Goal: Task Accomplishment & Management: Complete application form

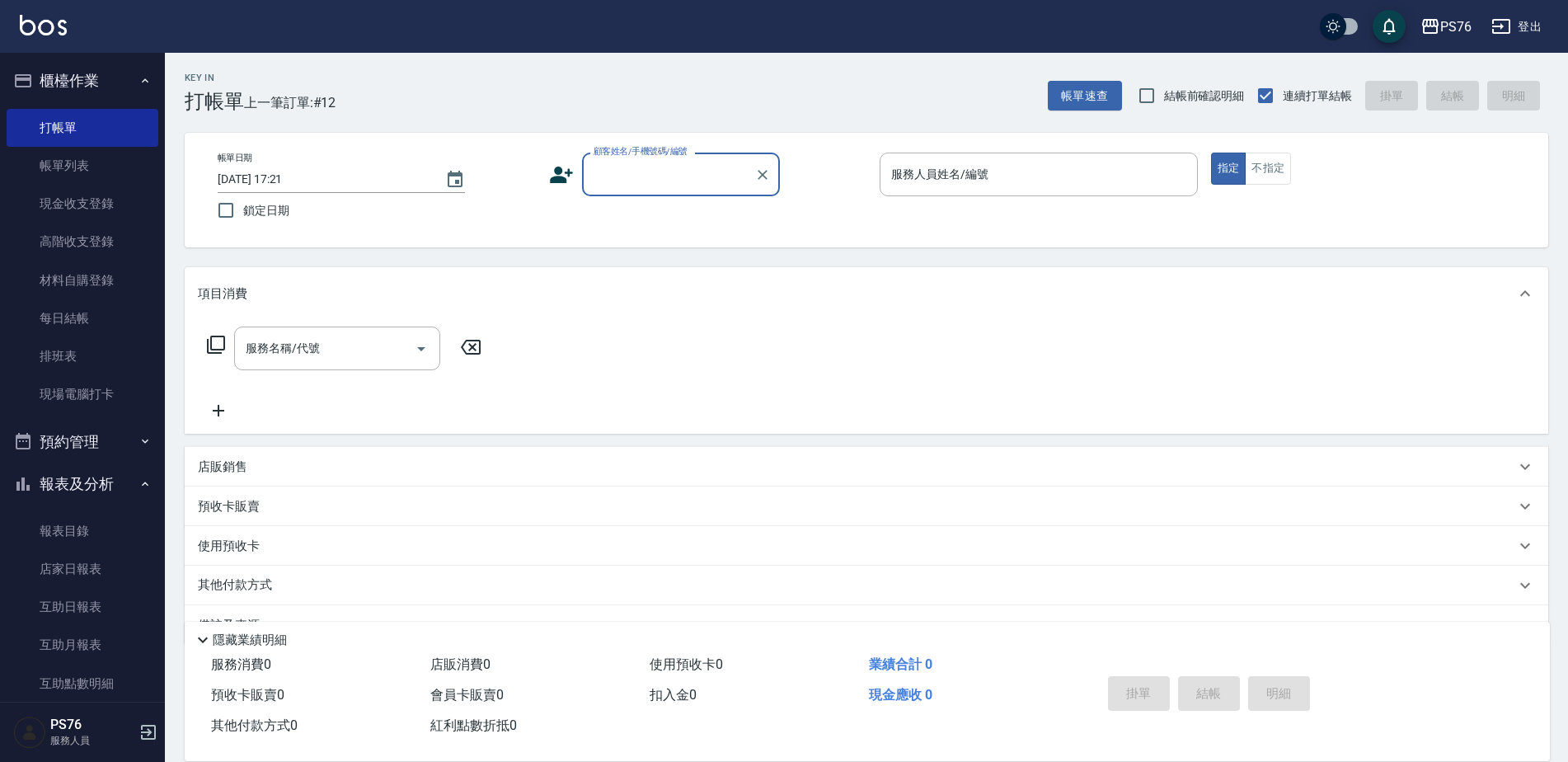
click at [71, 77] on button "櫃檯作業" at bounding box center [83, 81] width 152 height 43
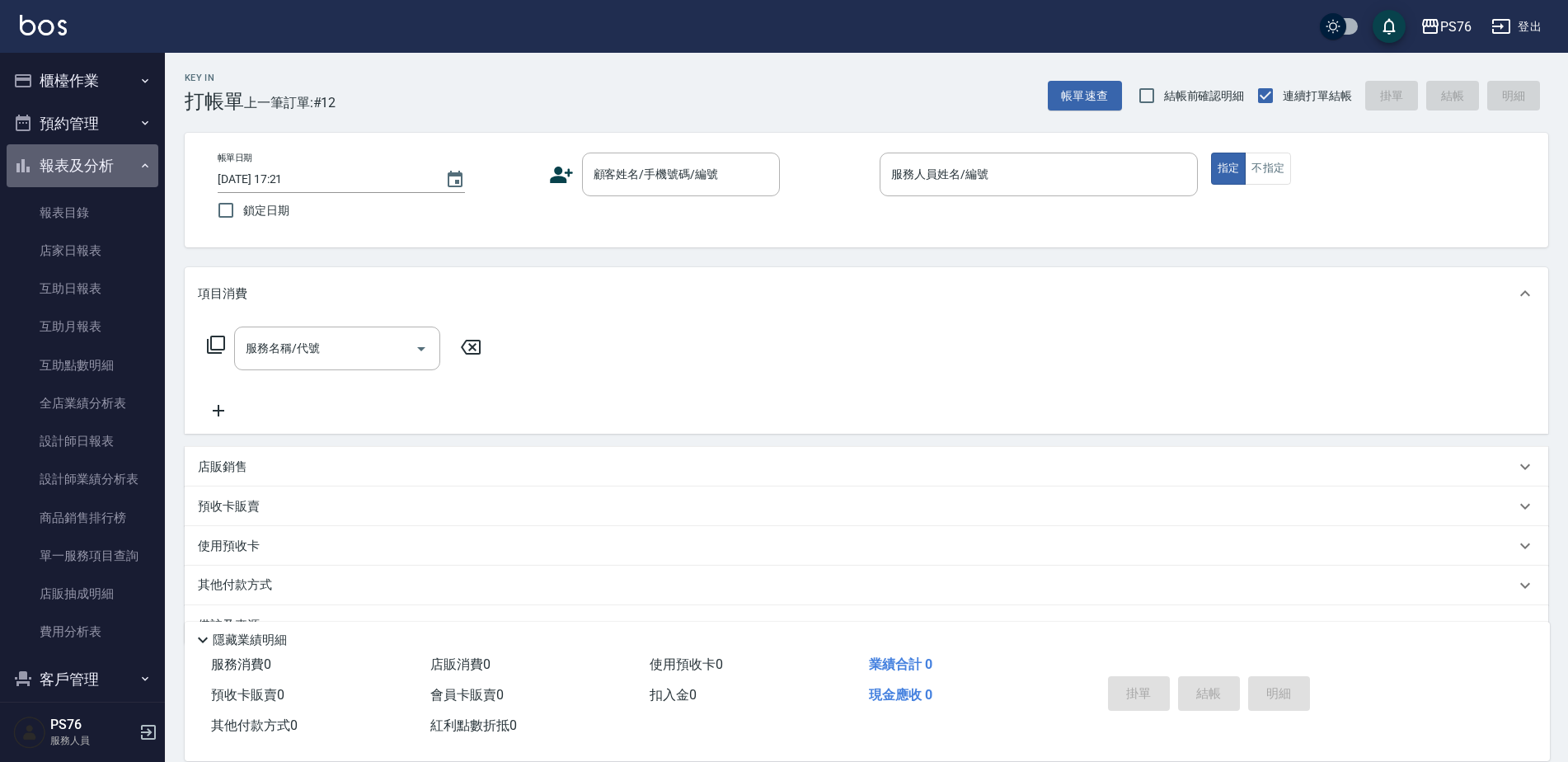
click at [102, 166] on button "報表及分析" at bounding box center [83, 166] width 152 height 43
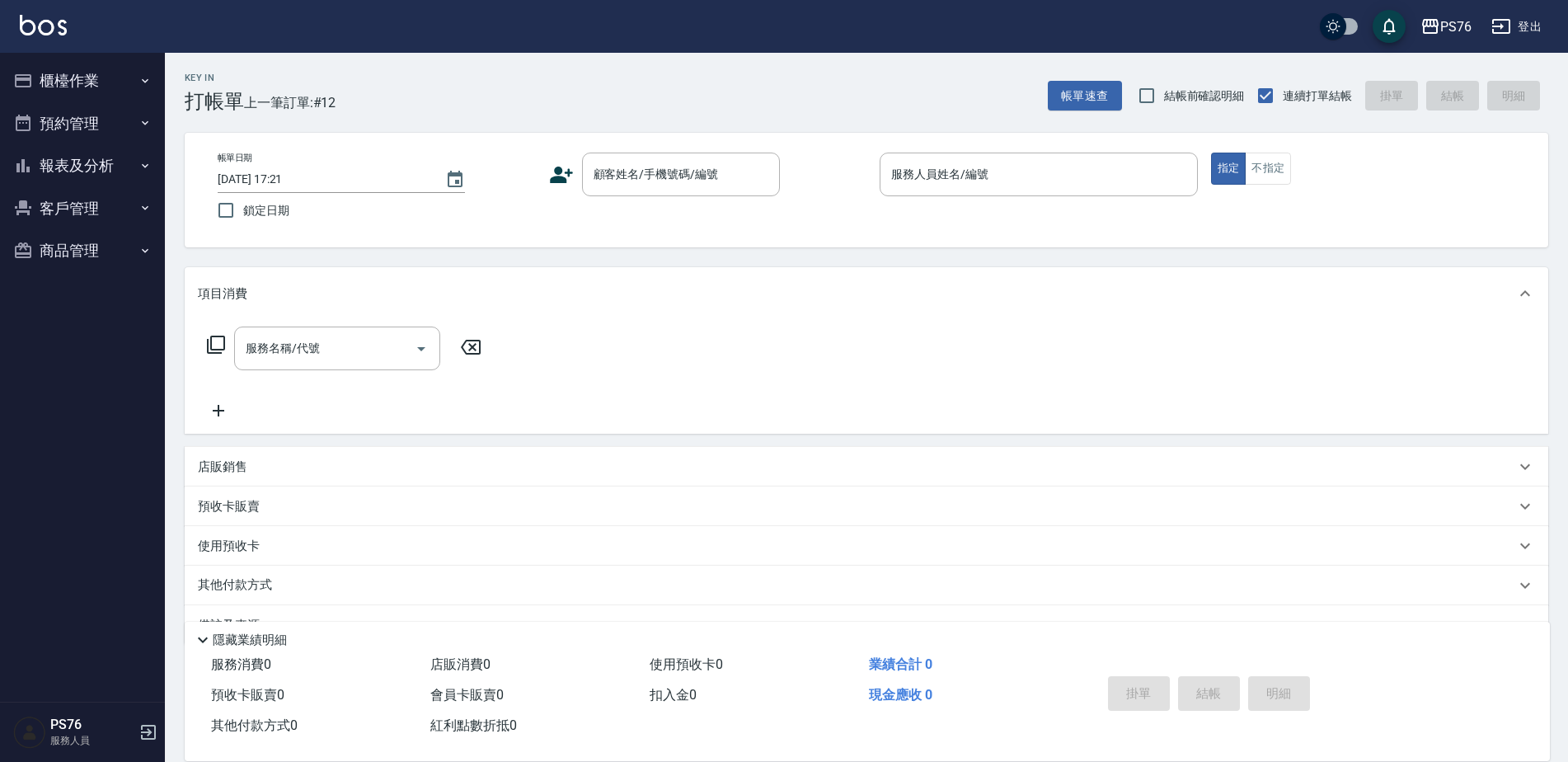
click at [88, 156] on button "報表及分析" at bounding box center [83, 166] width 152 height 43
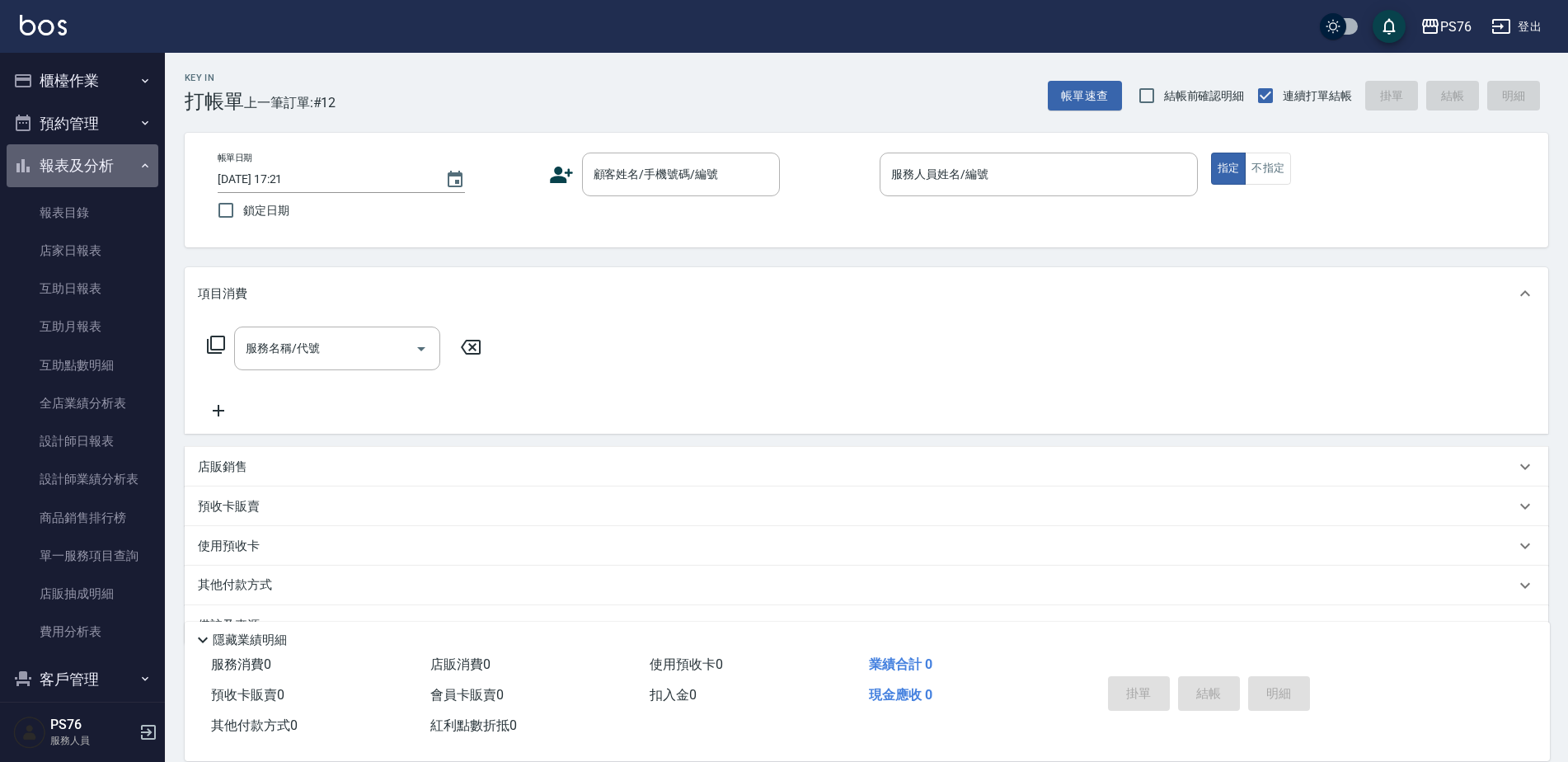
click at [117, 158] on button "報表及分析" at bounding box center [83, 166] width 152 height 43
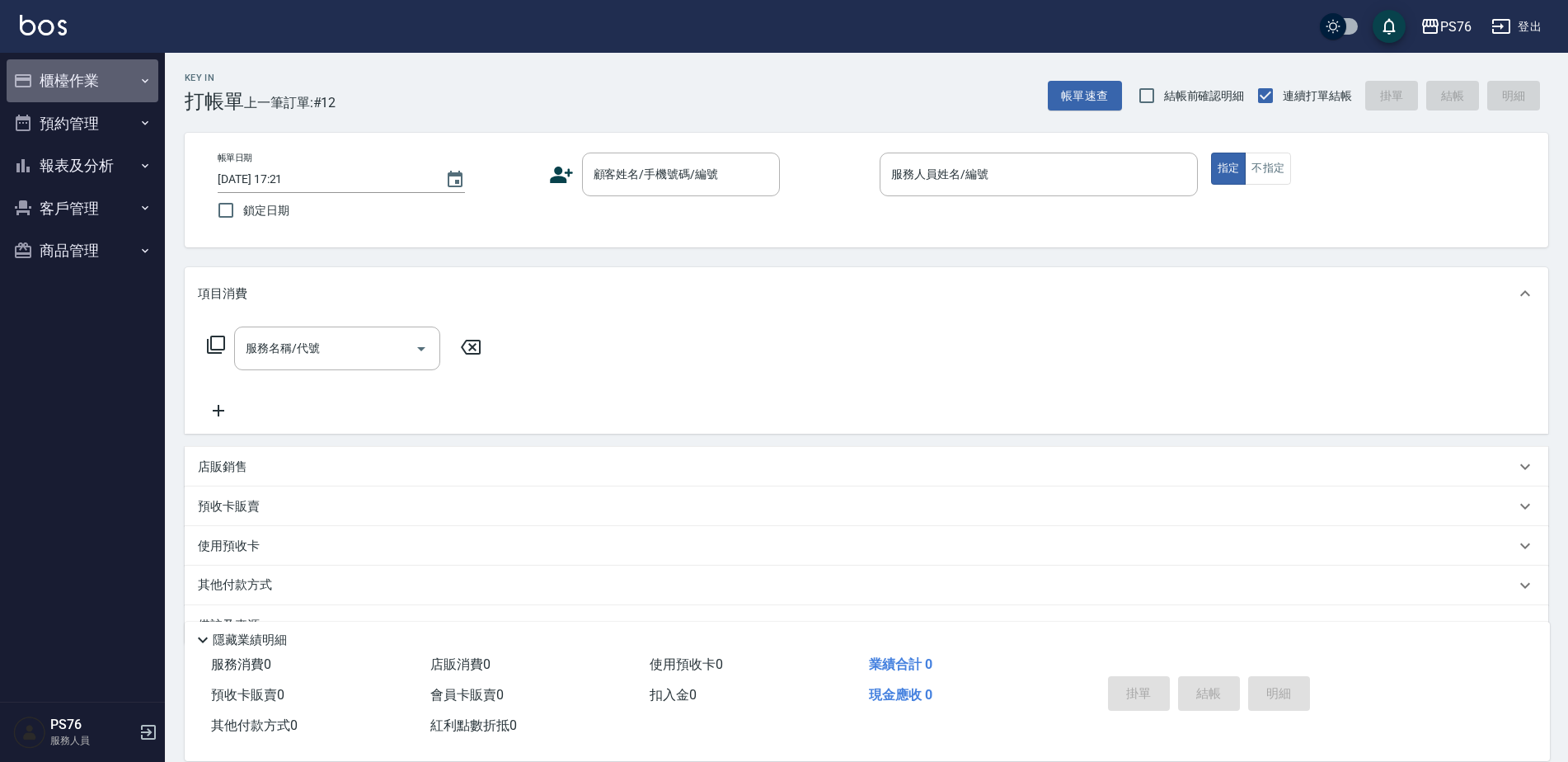
click at [121, 84] on button "櫃檯作業" at bounding box center [83, 81] width 152 height 43
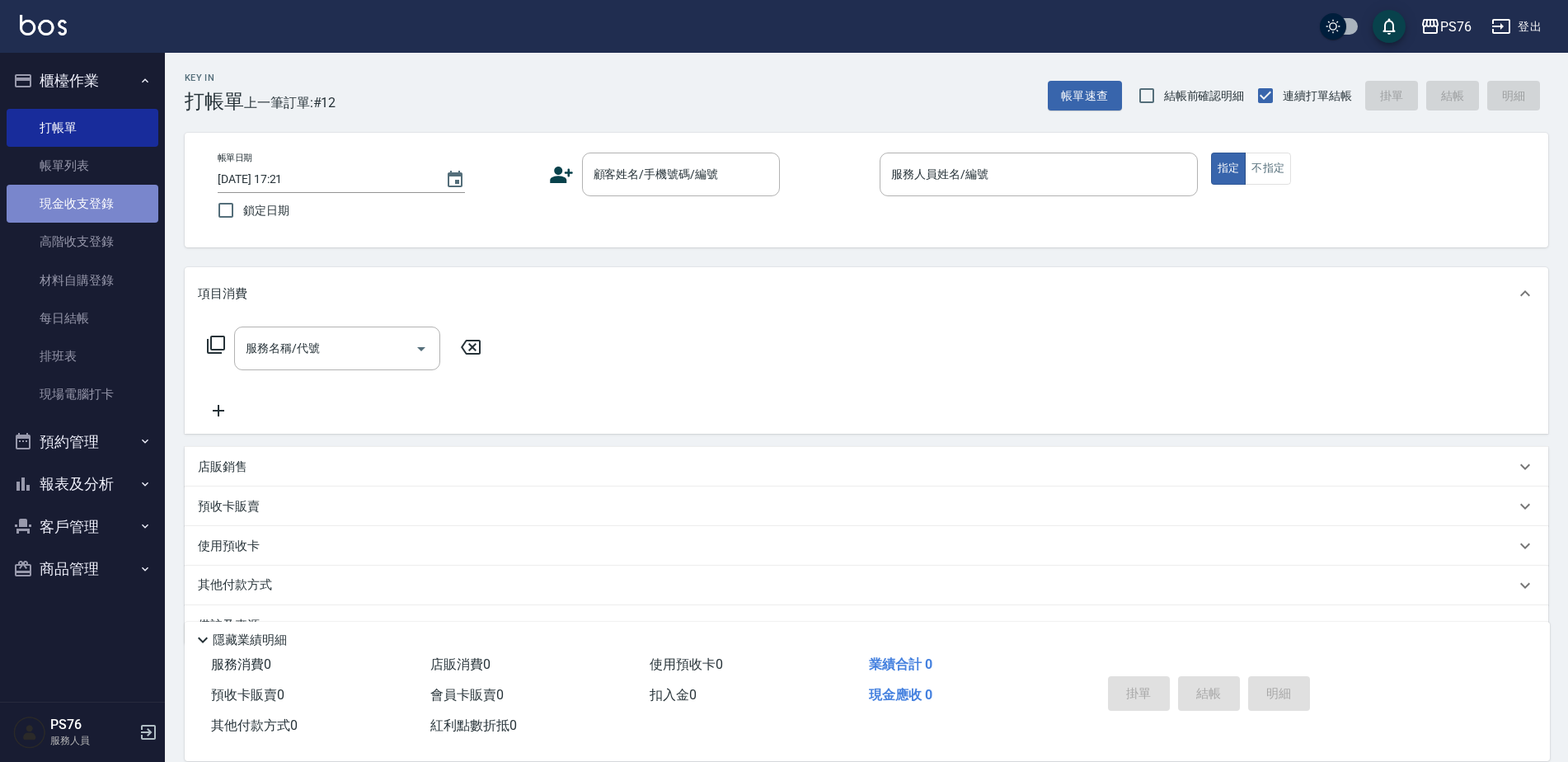
click at [104, 208] on link "現金收支登錄" at bounding box center [83, 203] width 152 height 38
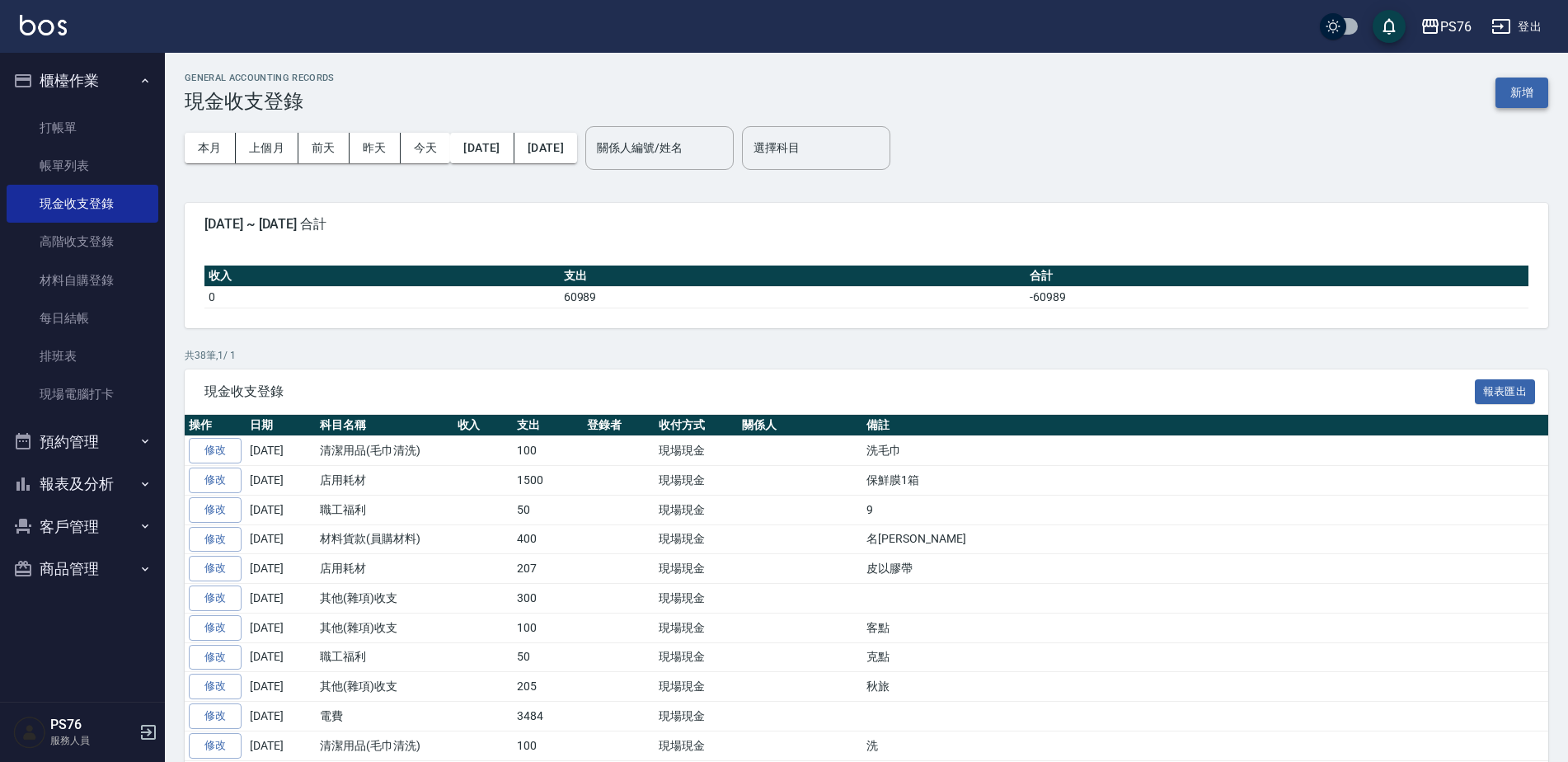
click at [1512, 97] on button "新增" at bounding box center [1522, 92] width 53 height 30
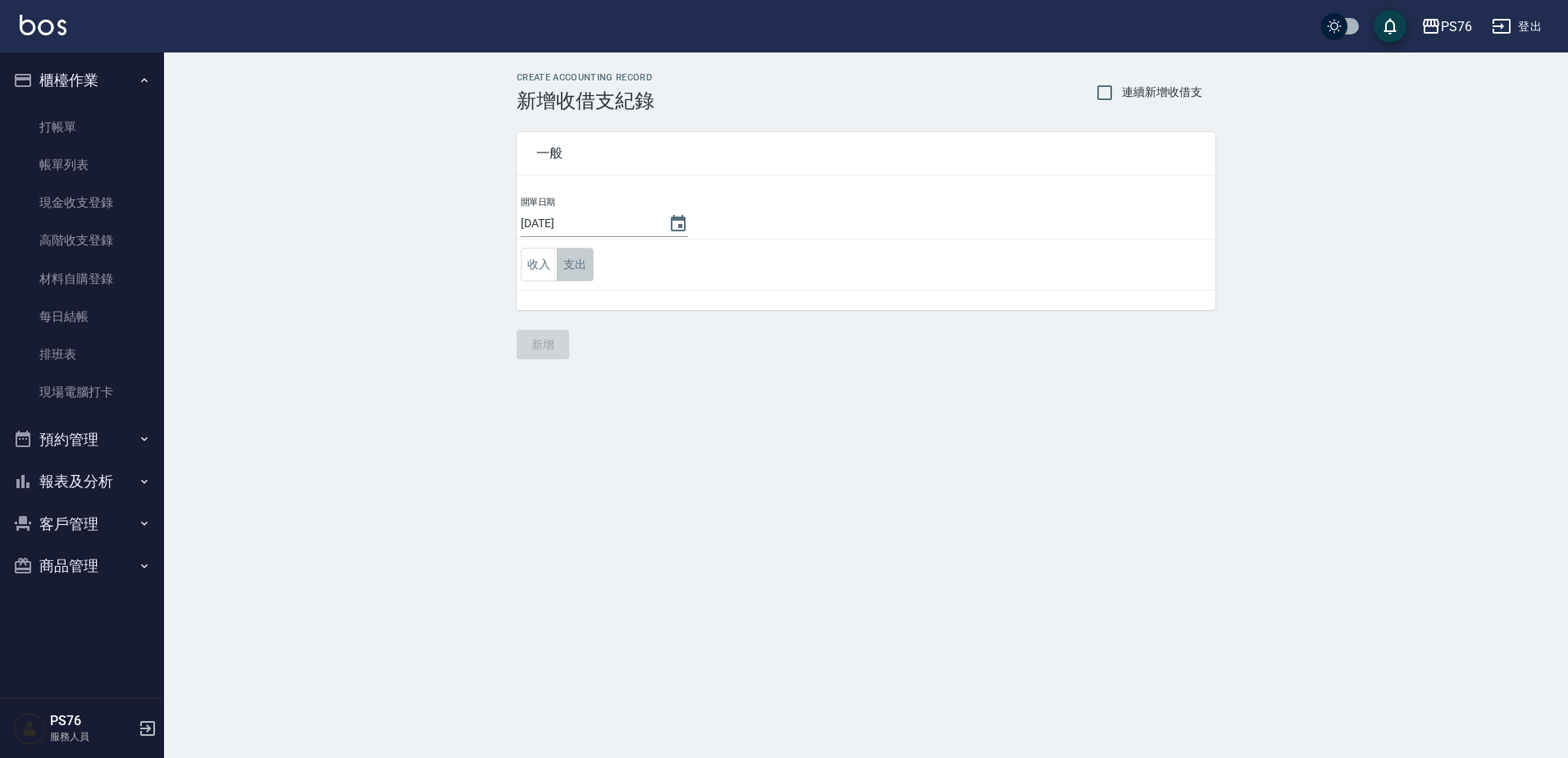
click at [582, 263] on button "支出" at bounding box center [575, 264] width 37 height 33
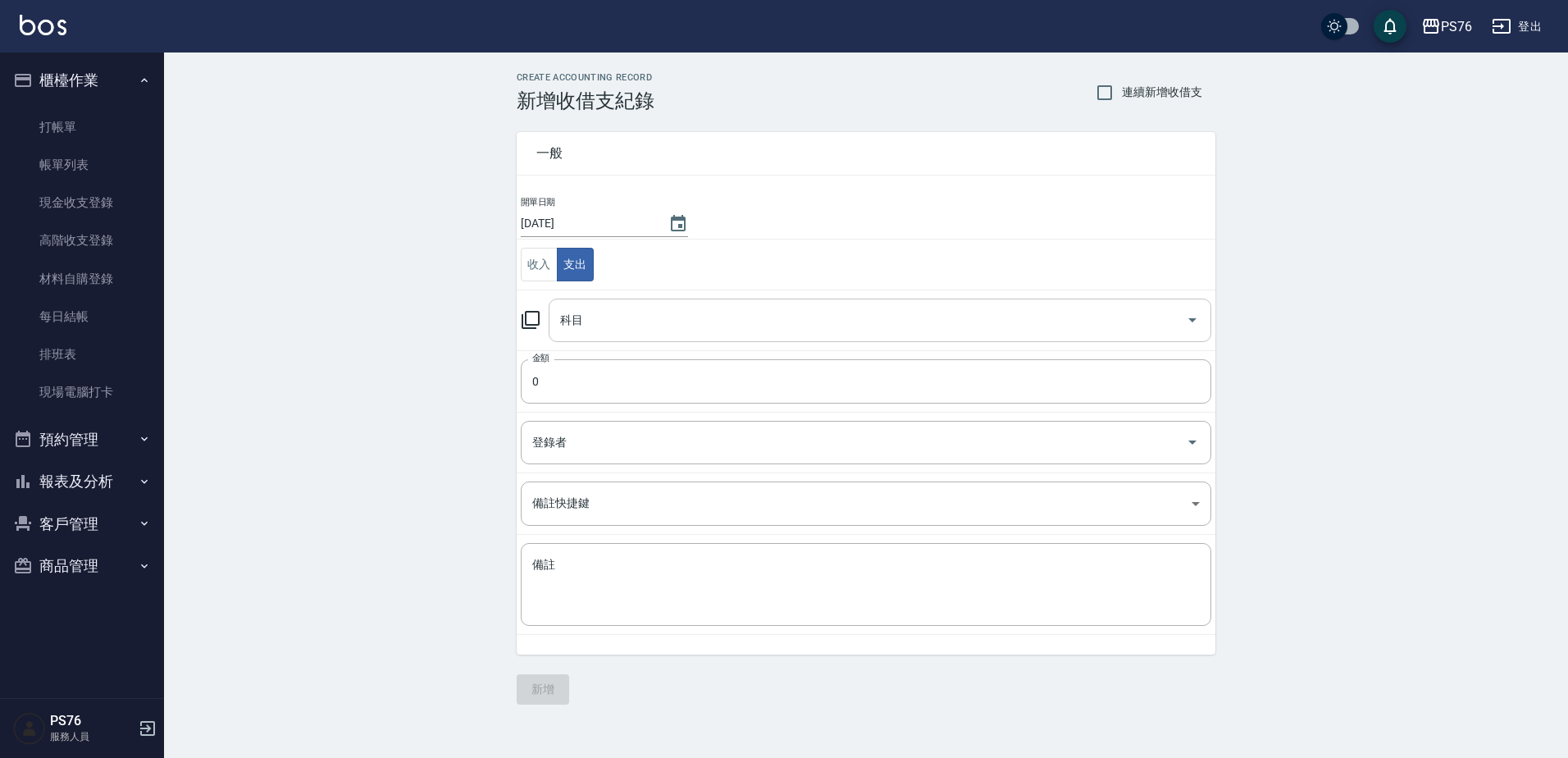
click at [652, 336] on div "科目" at bounding box center [880, 320] width 663 height 44
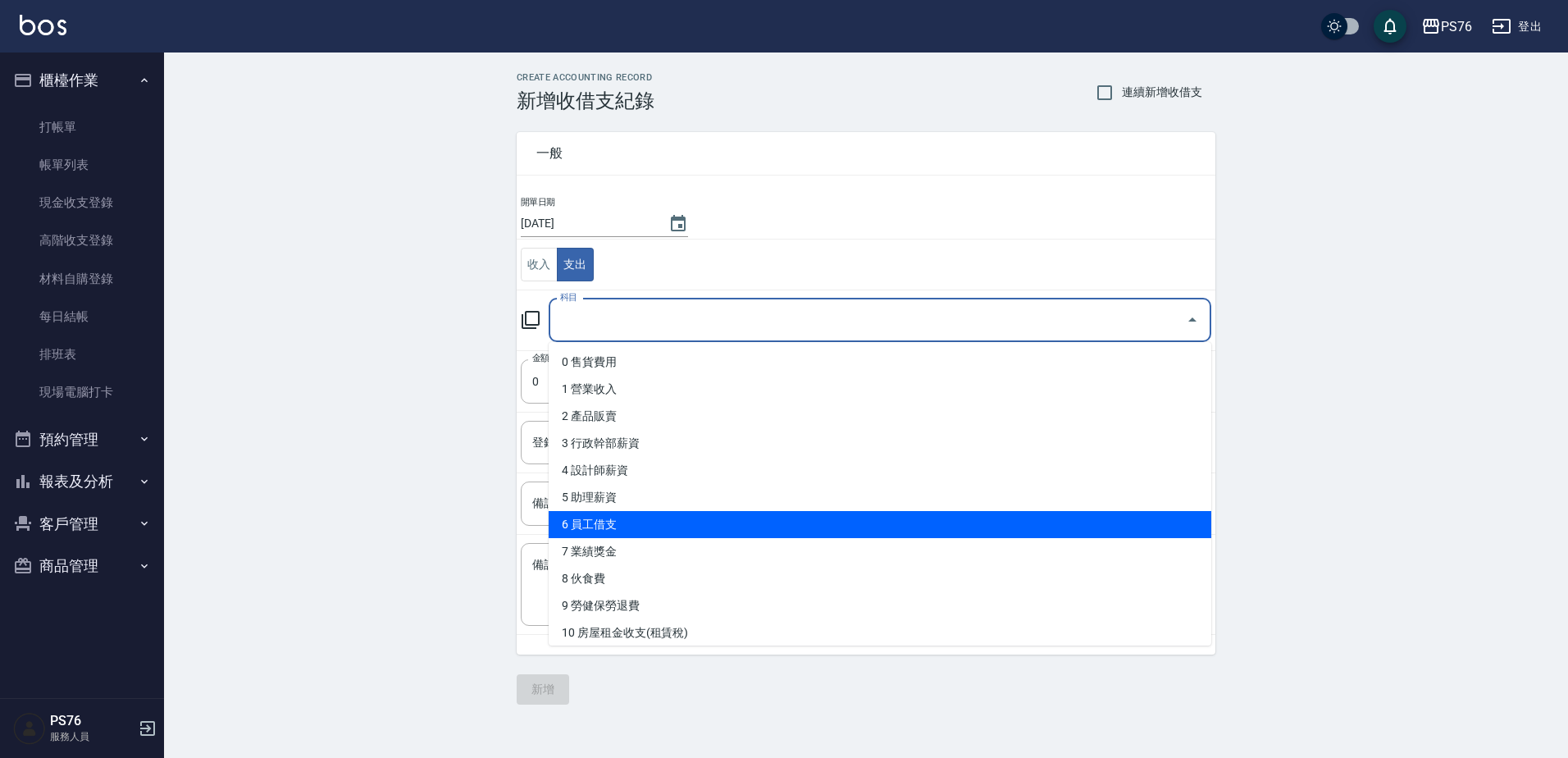
click at [665, 514] on li "6 員工借支" at bounding box center [880, 524] width 663 height 27
type input "6 員工借支"
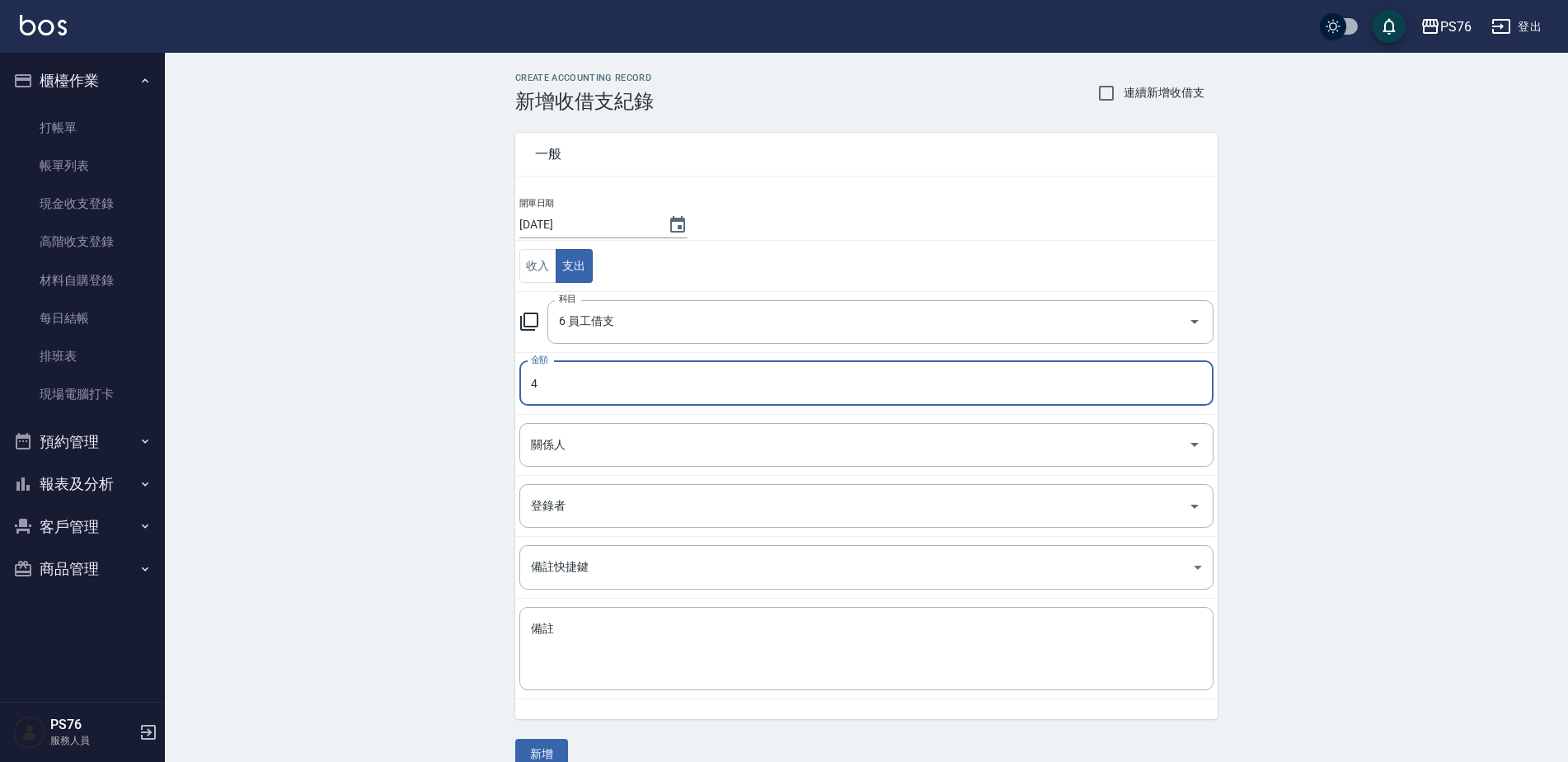
click at [599, 384] on input "4" at bounding box center [866, 383] width 694 height 45
click at [599, 384] on input "0" at bounding box center [866, 383] width 694 height 45
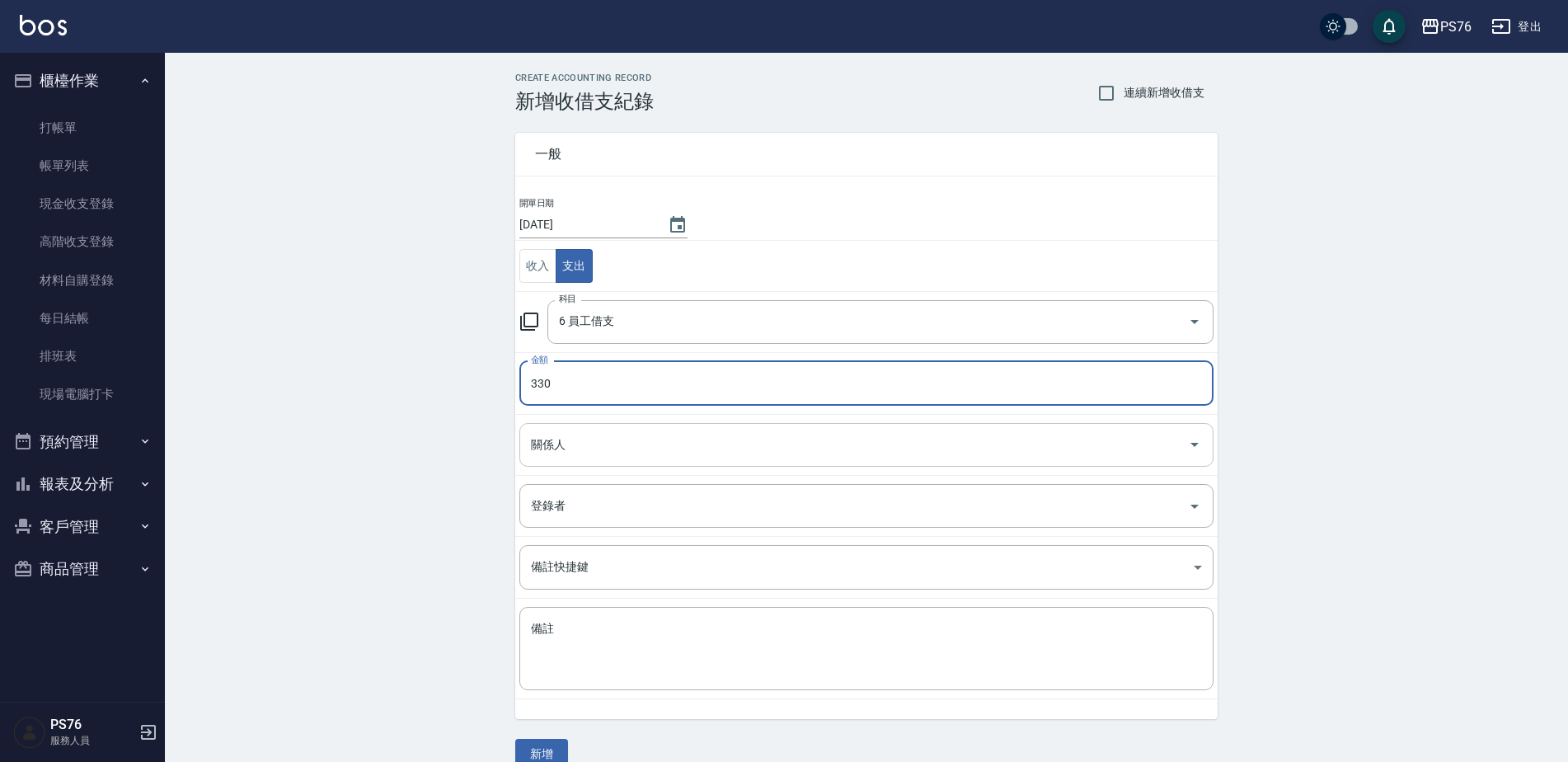
type input "330"
click at [598, 440] on input "關係人" at bounding box center [854, 445] width 654 height 29
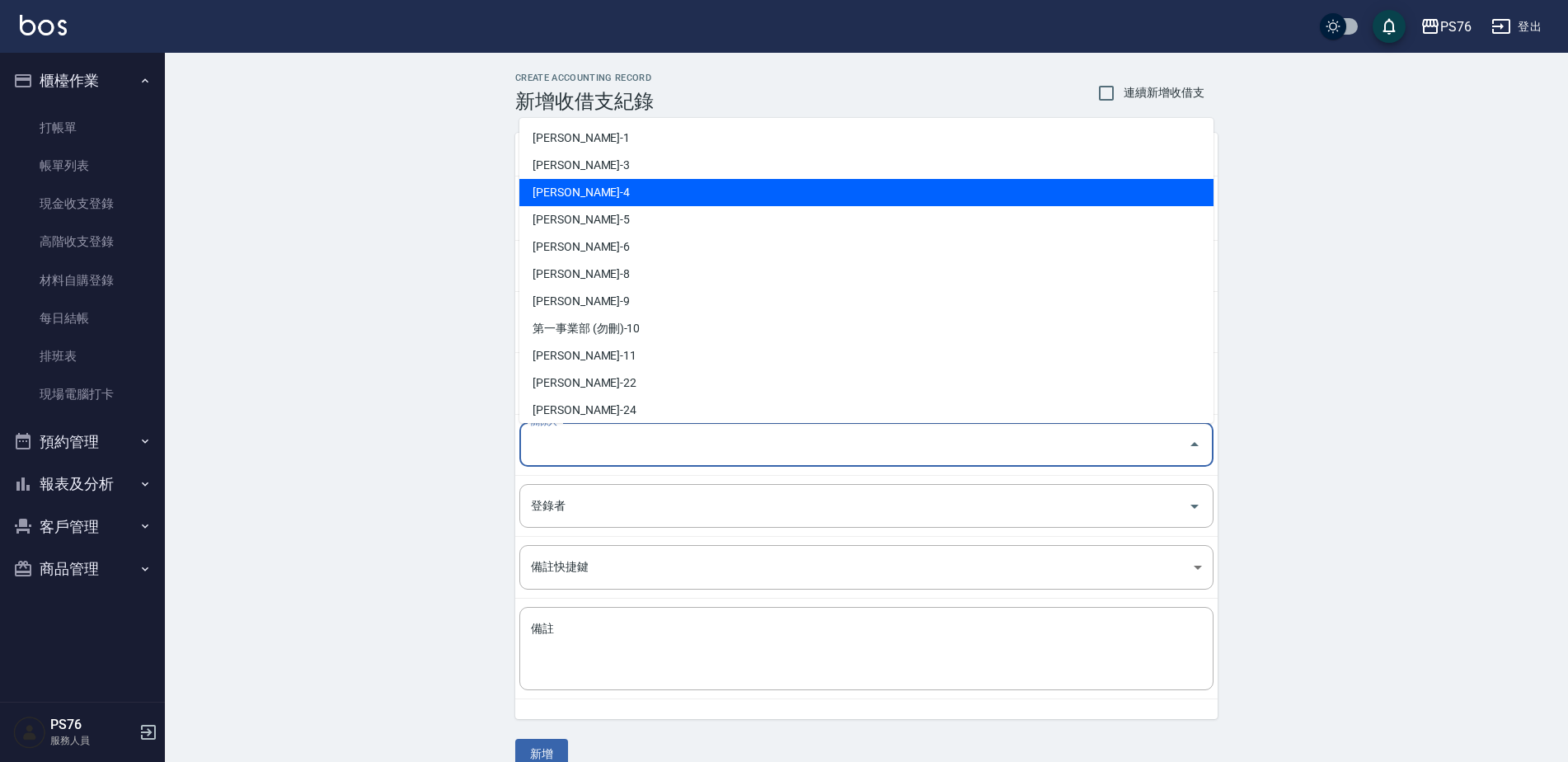
click at [645, 180] on li "[PERSON_NAME]-4" at bounding box center [866, 193] width 694 height 28
type input "[PERSON_NAME]-4"
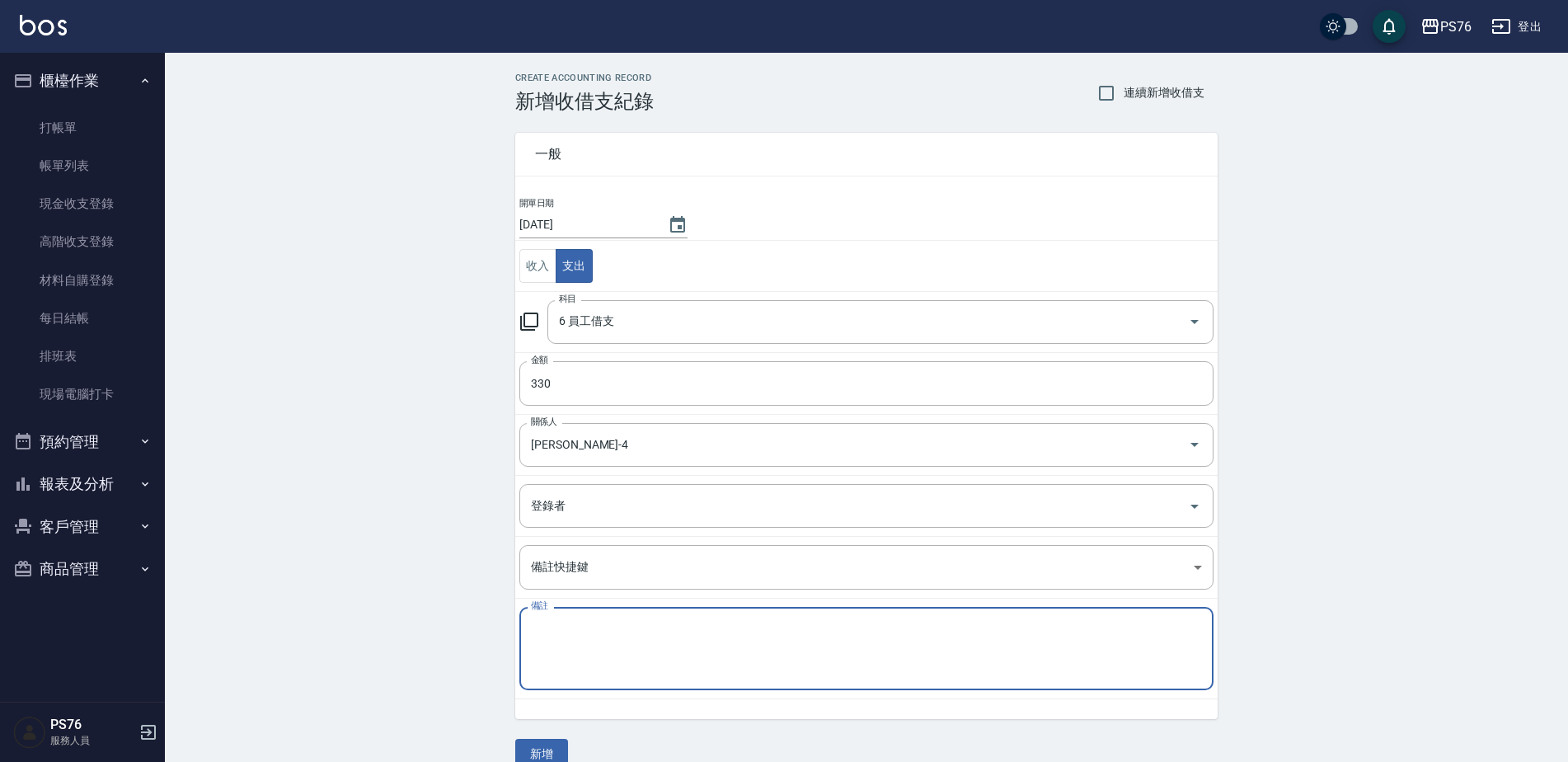
click at [570, 642] on textarea "備註" at bounding box center [866, 648] width 671 height 56
type textarea "J"
type textarea "圍巾"
click at [406, 564] on div "CREATE ACCOUNTING RECORD 新增收借支紀錄 連續新增收借支 一般 開單日期 [DATE] 收入 支出 科目 6 員工借支 科目 金額 3…" at bounding box center [866, 420] width 1404 height 736
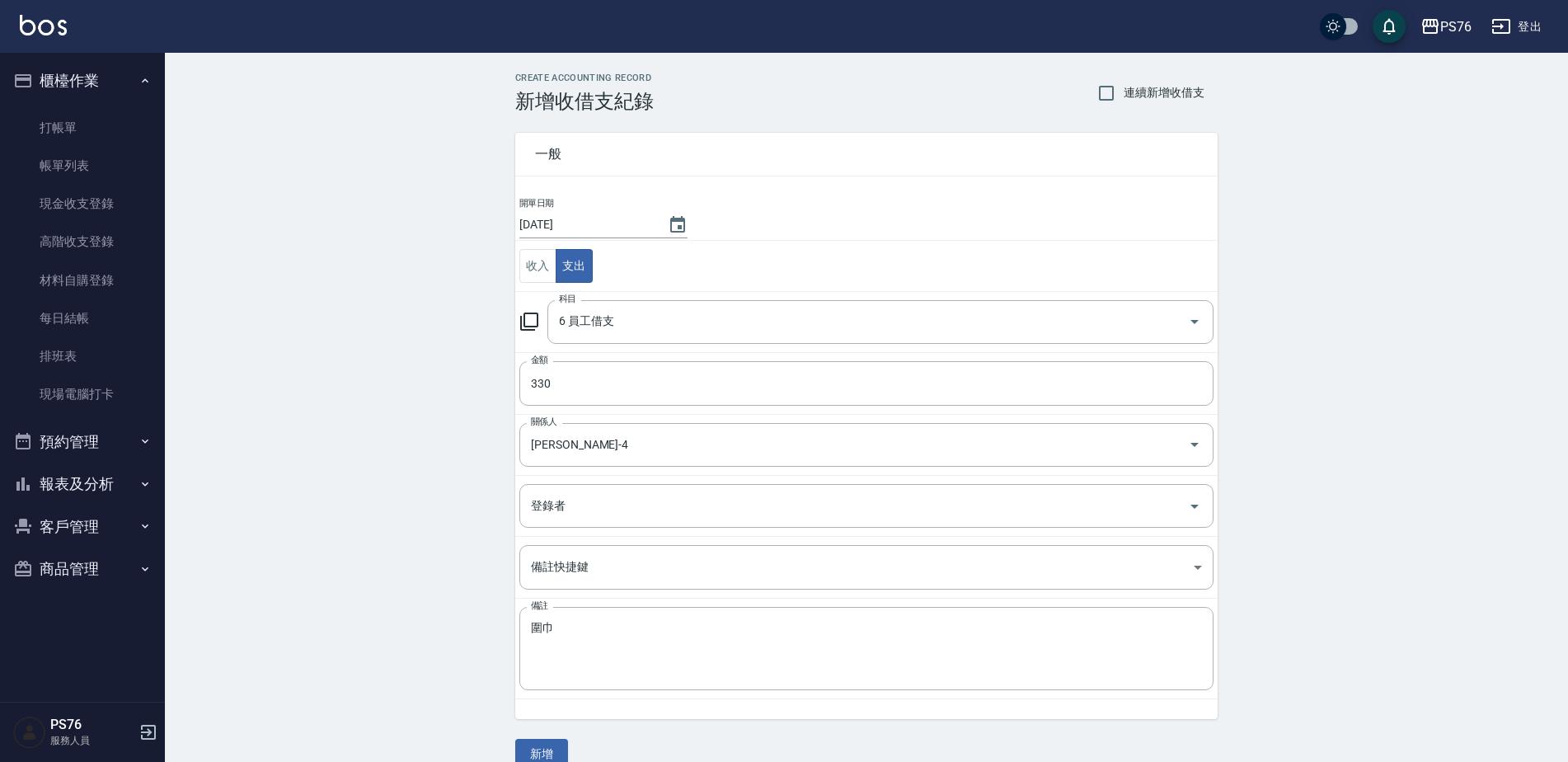
scroll to position [28, 0]
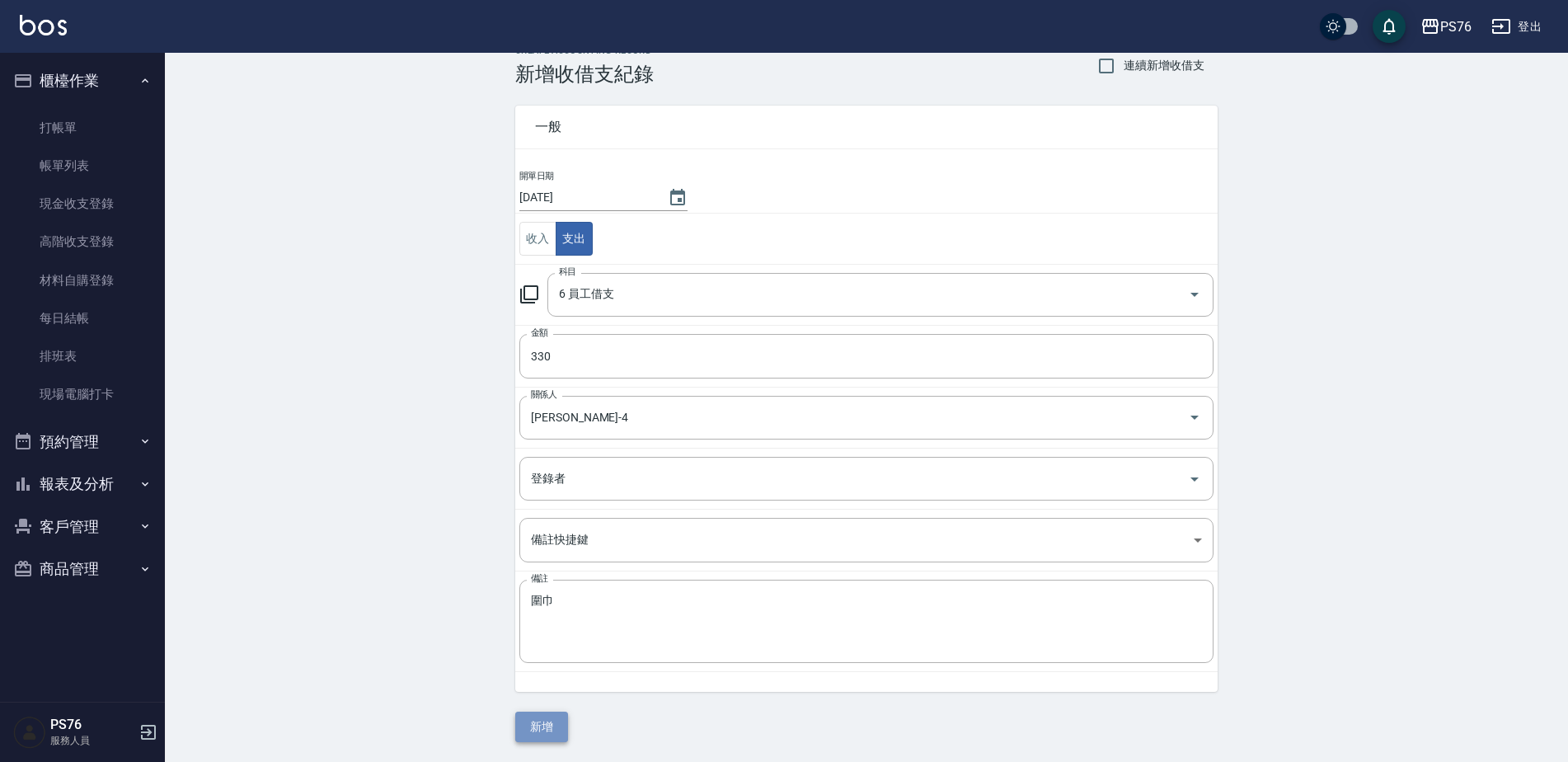
click at [545, 737] on button "新增" at bounding box center [541, 726] width 53 height 30
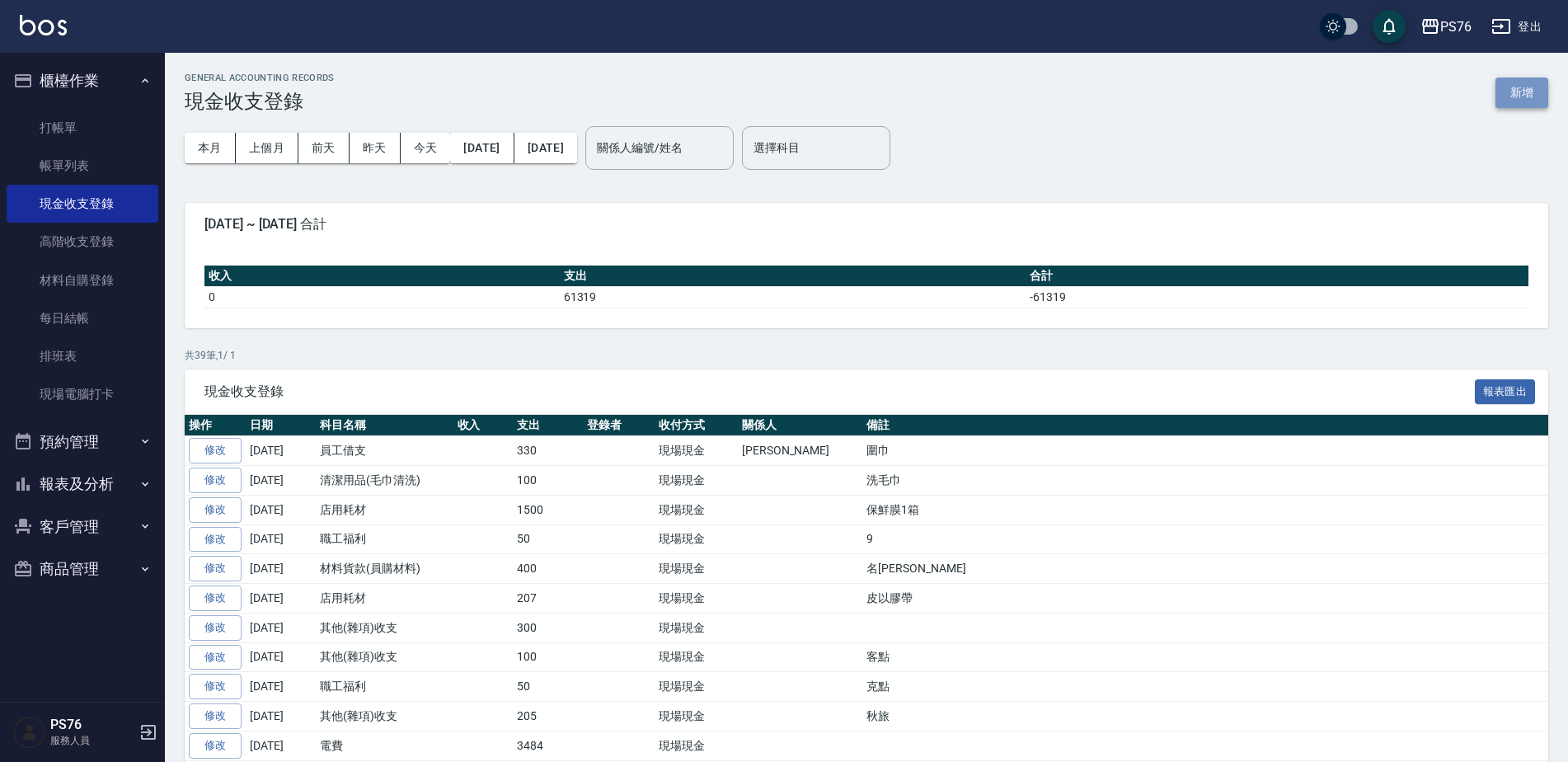
click at [1546, 102] on button "新增" at bounding box center [1522, 92] width 53 height 30
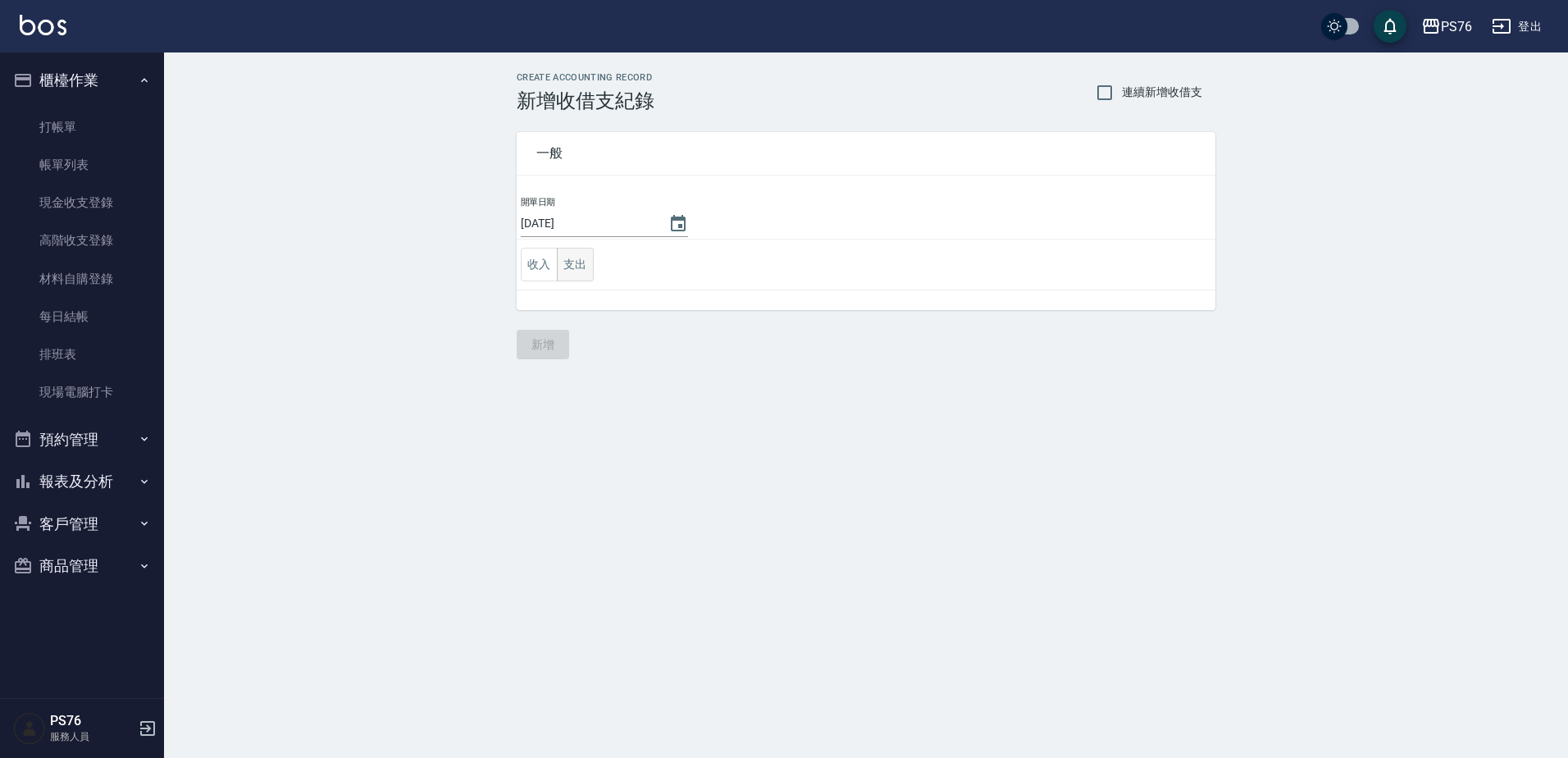
click at [578, 279] on button "支出" at bounding box center [575, 264] width 37 height 33
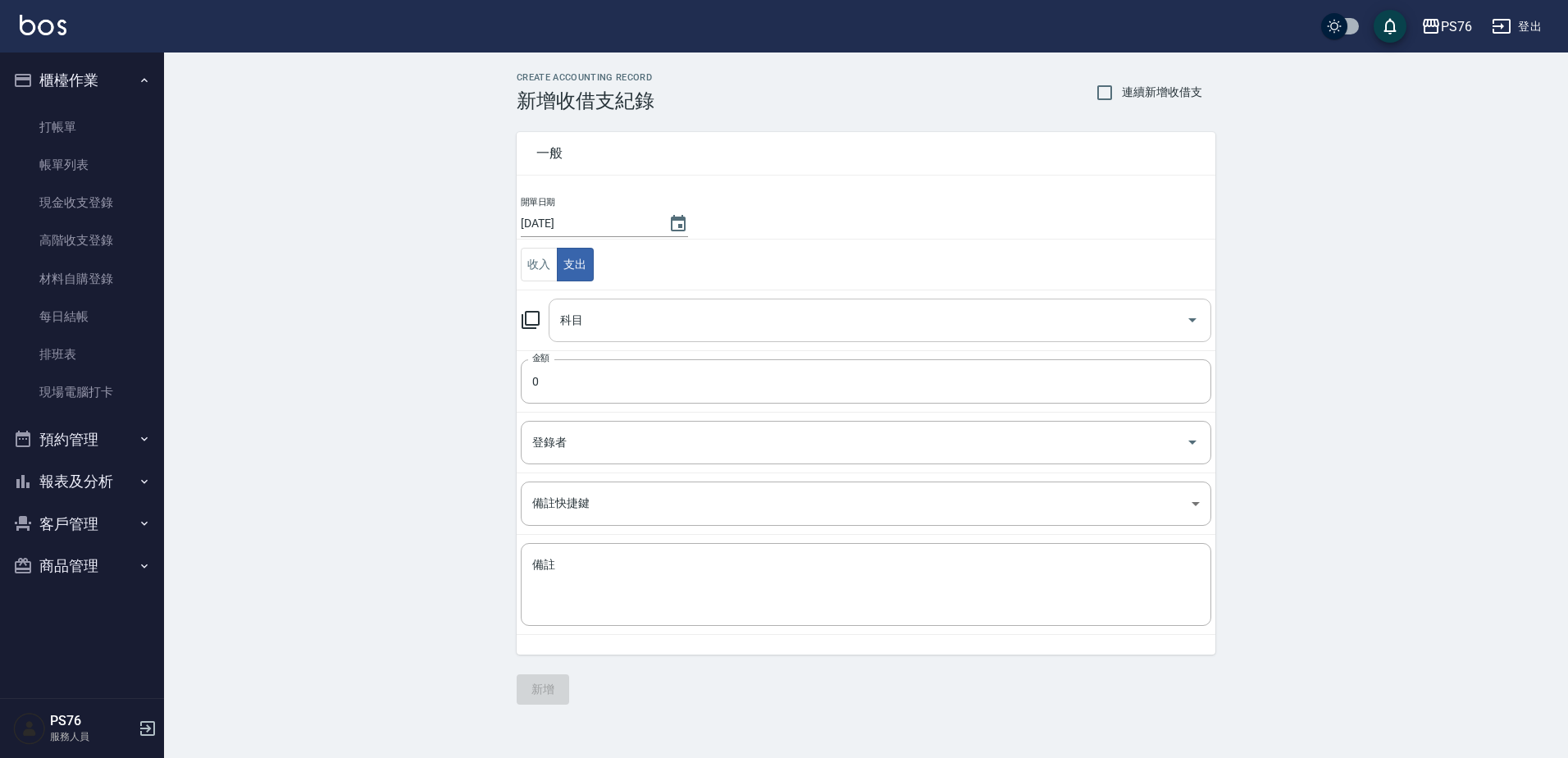
click at [657, 314] on input "科目" at bounding box center [867, 320] width 623 height 29
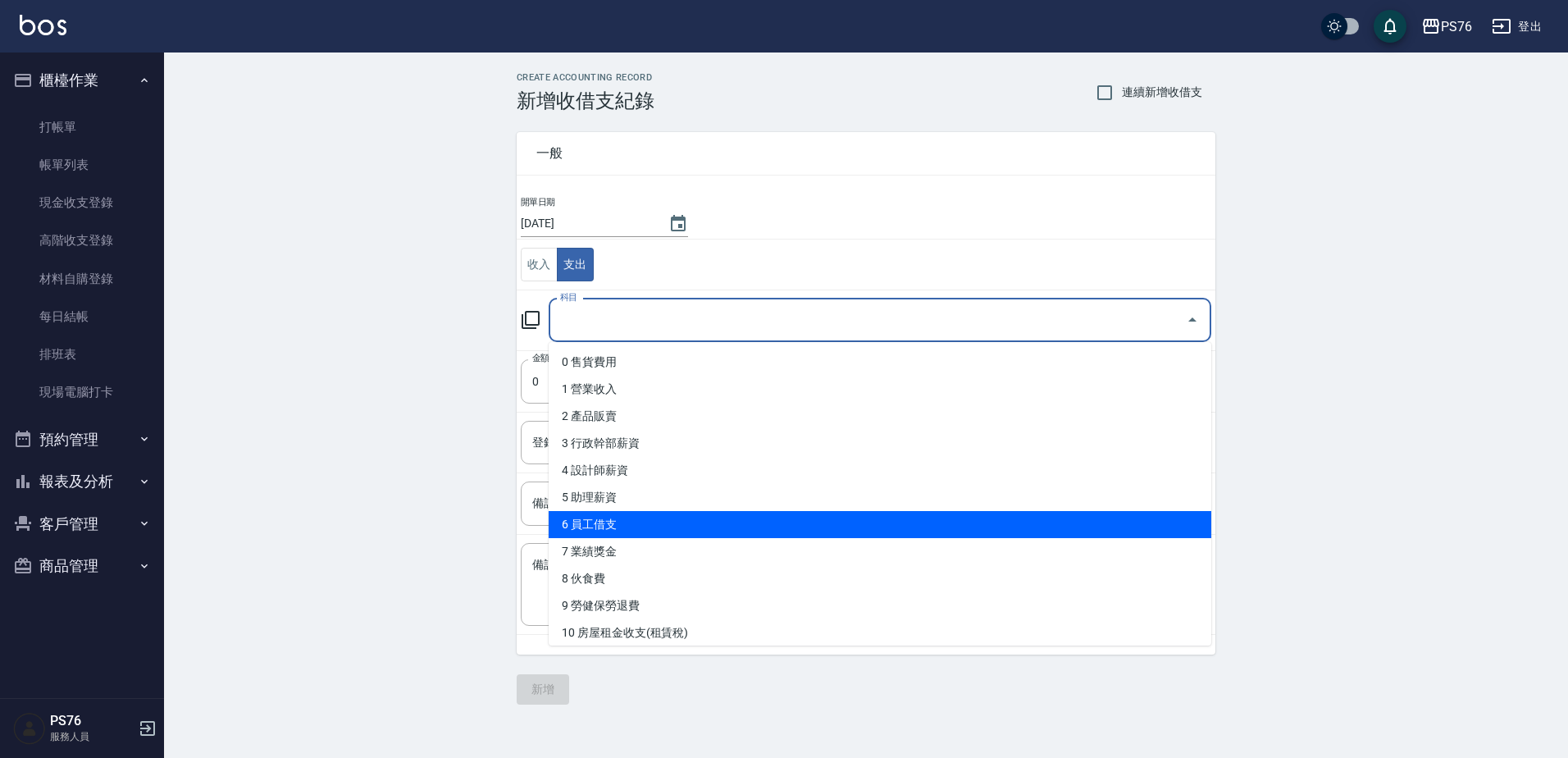
click at [644, 512] on li "6 員工借支" at bounding box center [880, 524] width 663 height 27
type input "6 員工借支"
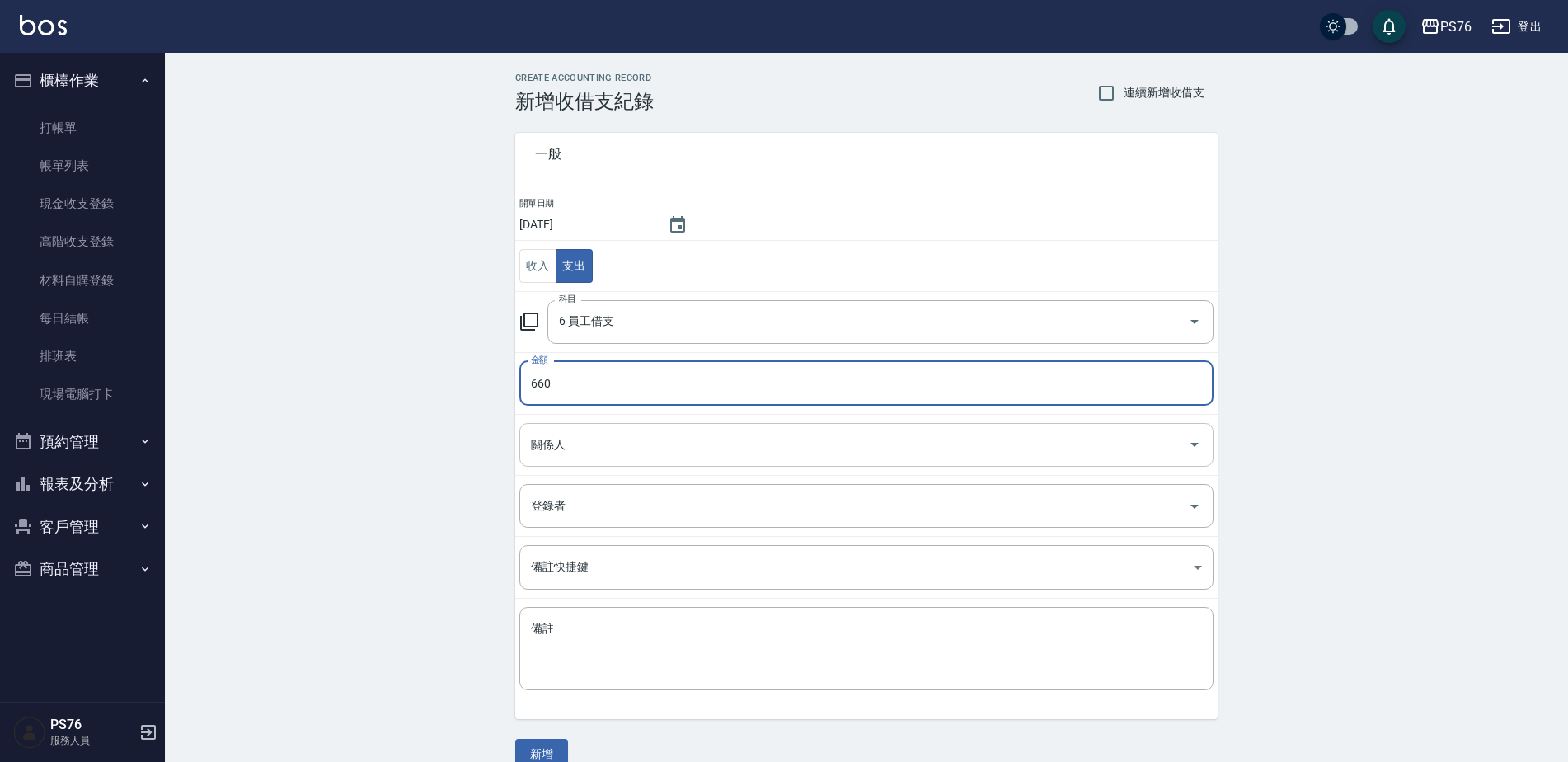
type input "660"
click at [589, 455] on input "關係人" at bounding box center [854, 445] width 654 height 29
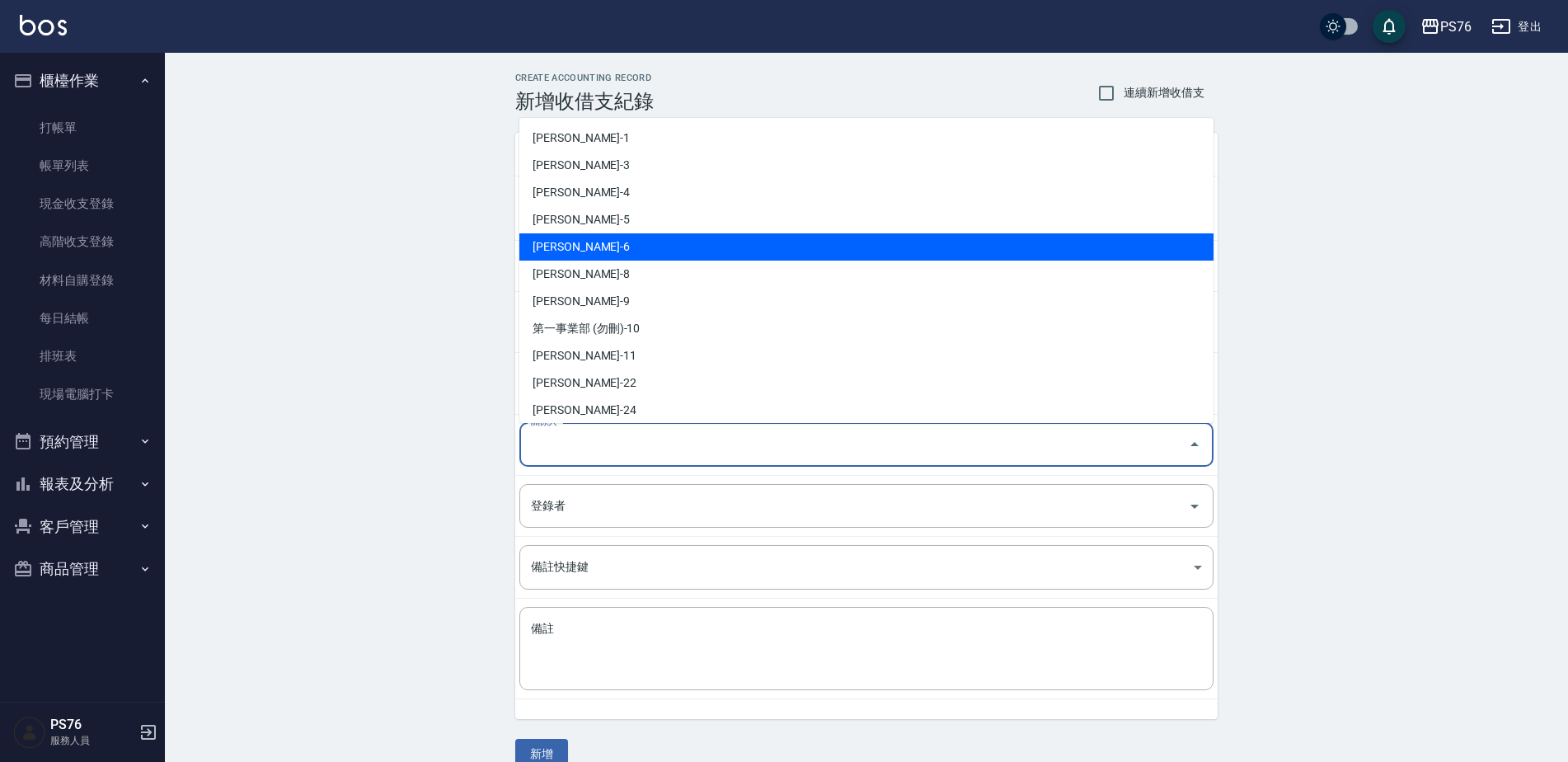
click at [622, 252] on li "[PERSON_NAME]-6" at bounding box center [866, 247] width 694 height 28
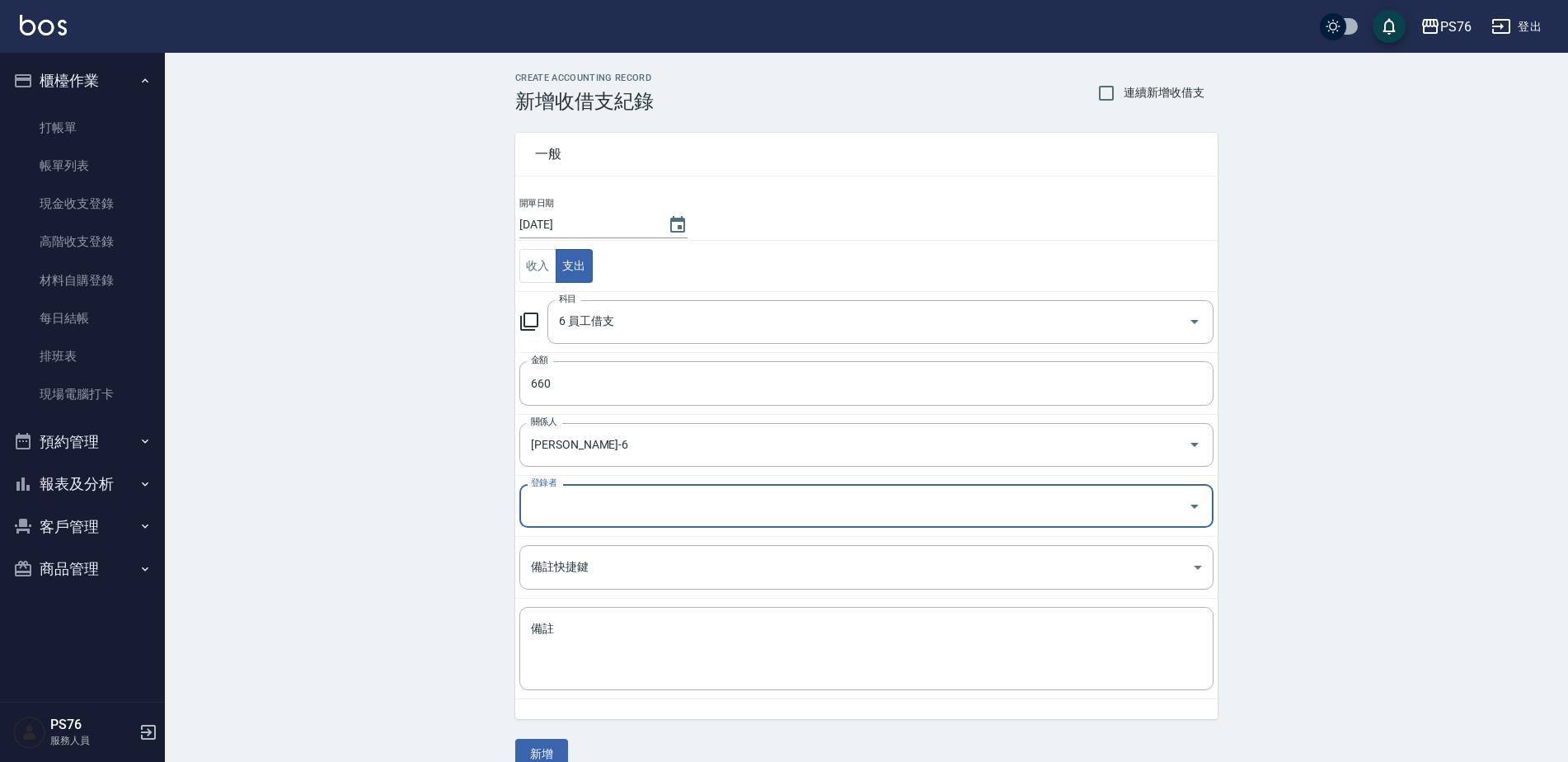
type input "[PERSON_NAME]-6"
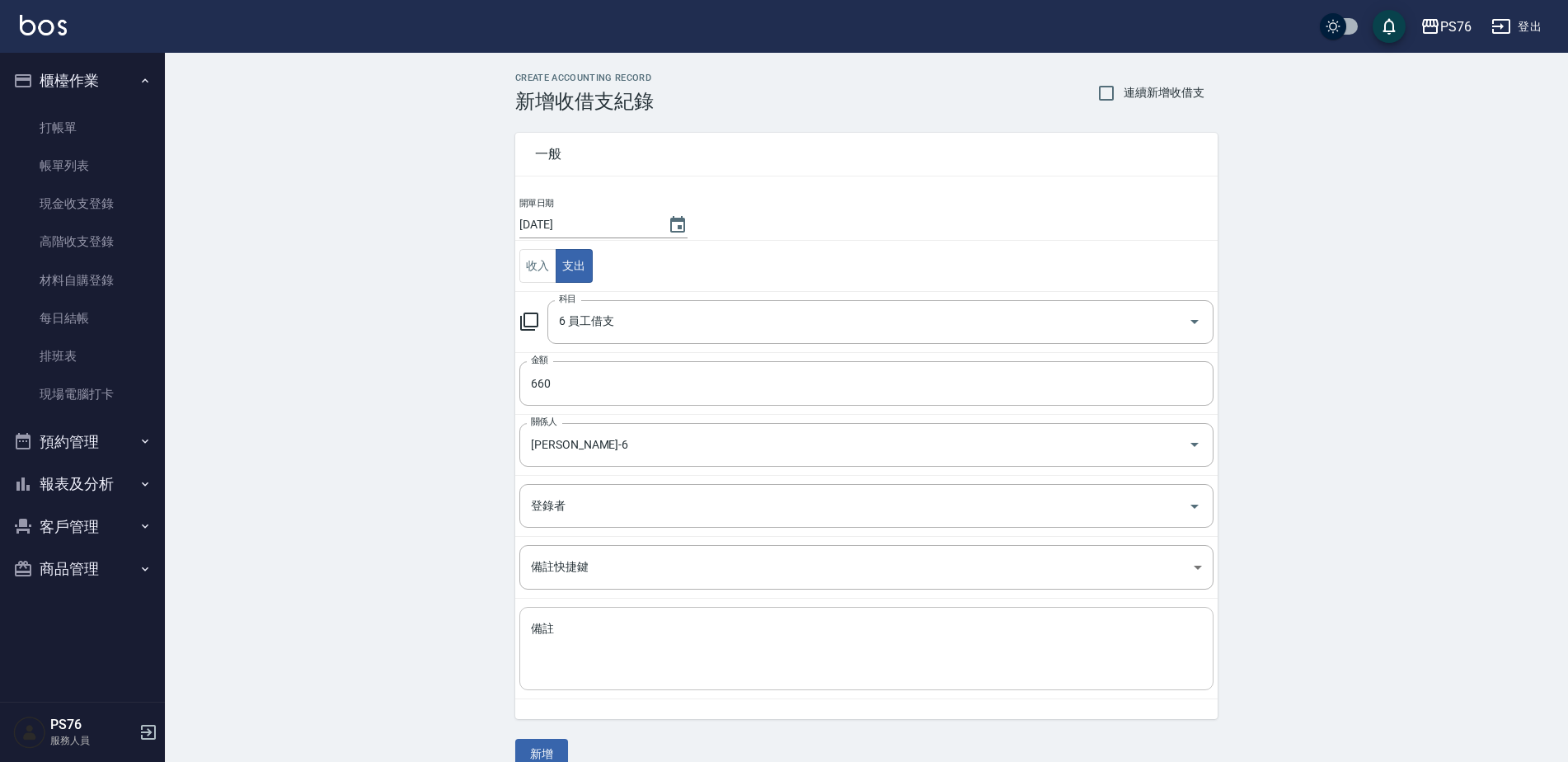
click at [623, 612] on div "x 備註" at bounding box center [866, 648] width 694 height 84
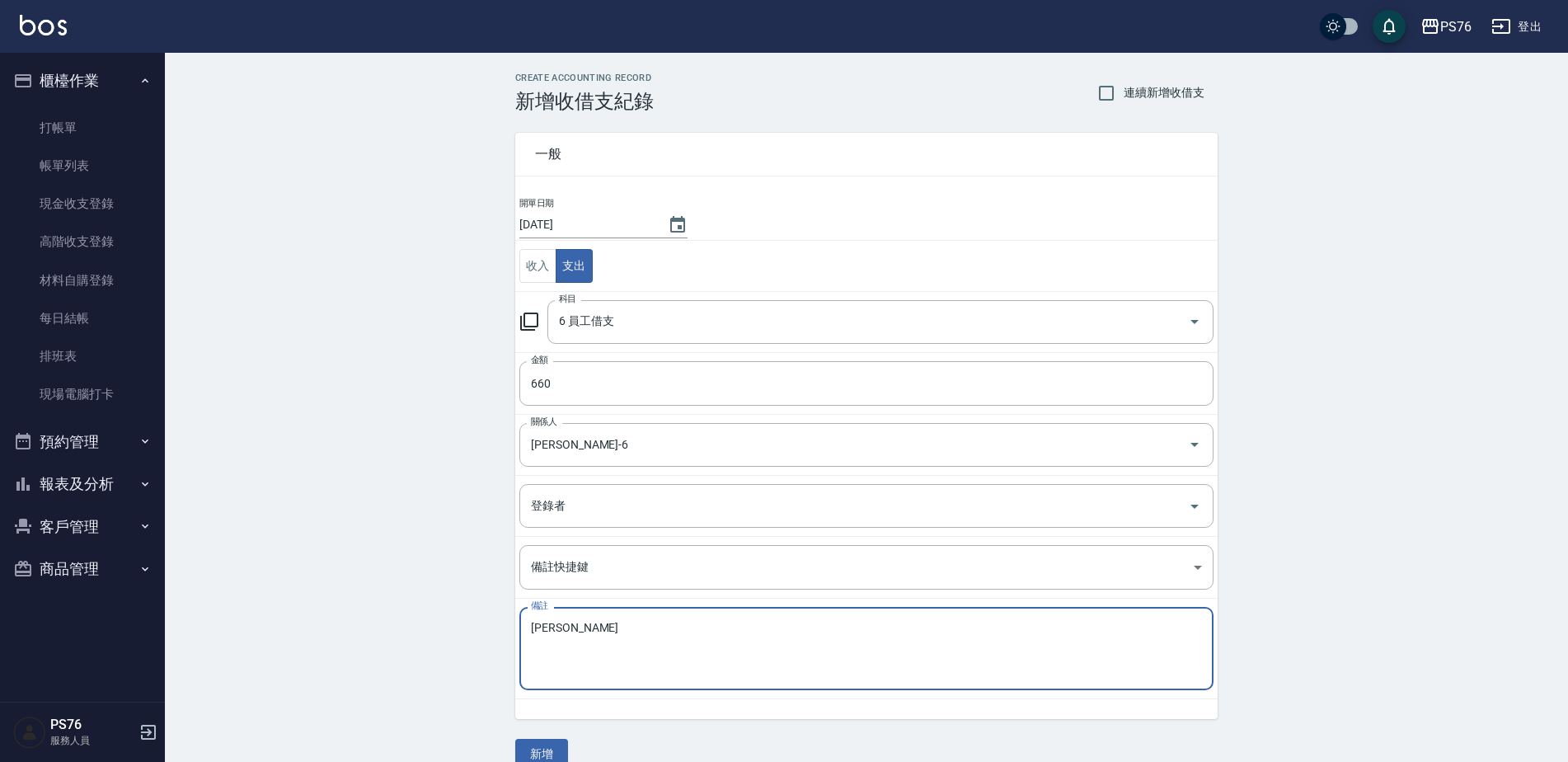
type textarea "J"
type textarea "圍巾"
click at [412, 670] on div "CREATE ACCOUNTING RECORD 新增收借支紀錄 連續新增收借支 一般 開單日期 [DATE] 收入 支出 科目 6 員工借支 科目 金額 6…" at bounding box center [866, 420] width 1404 height 736
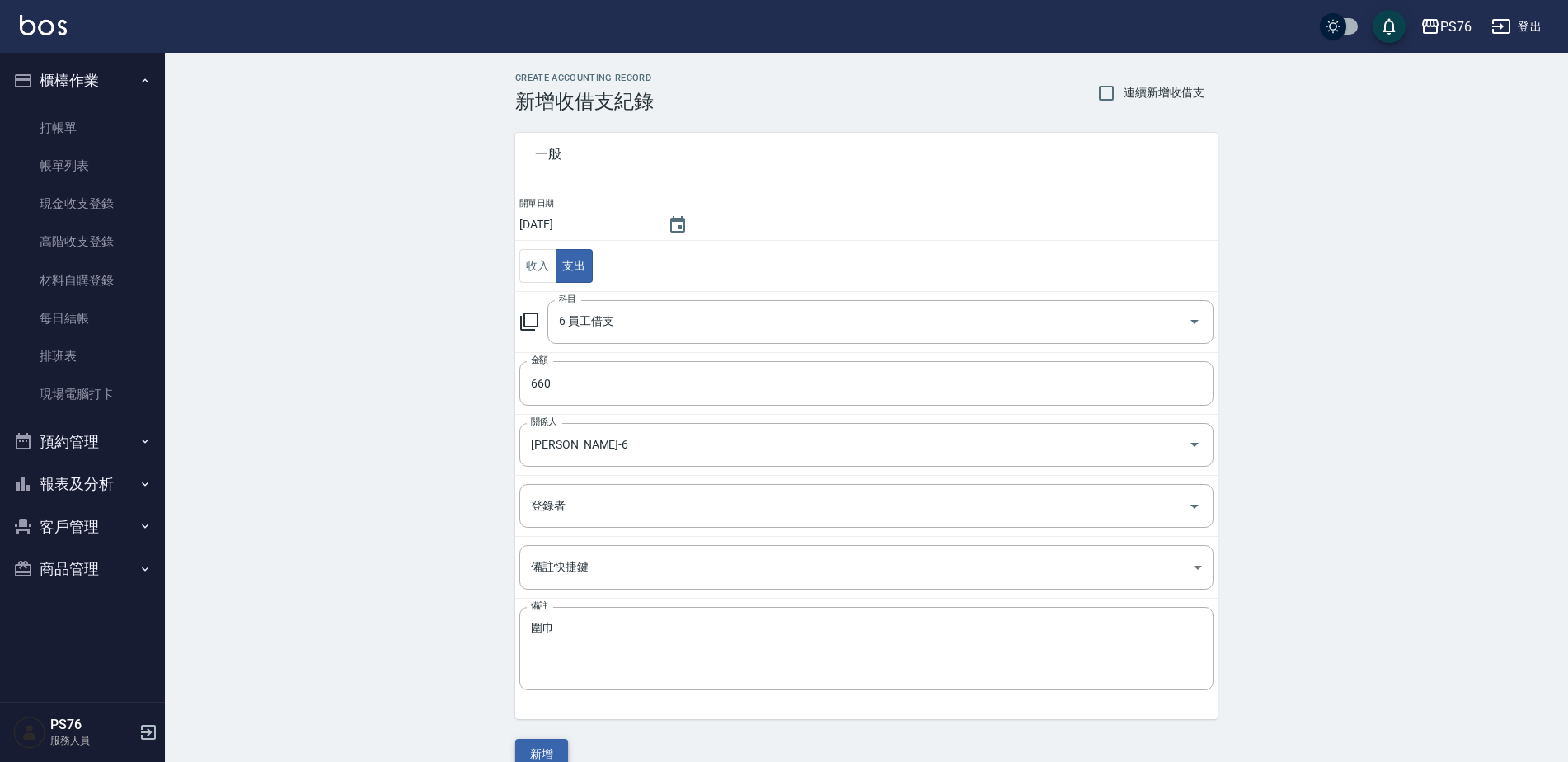
click at [530, 750] on button "新增" at bounding box center [541, 753] width 53 height 30
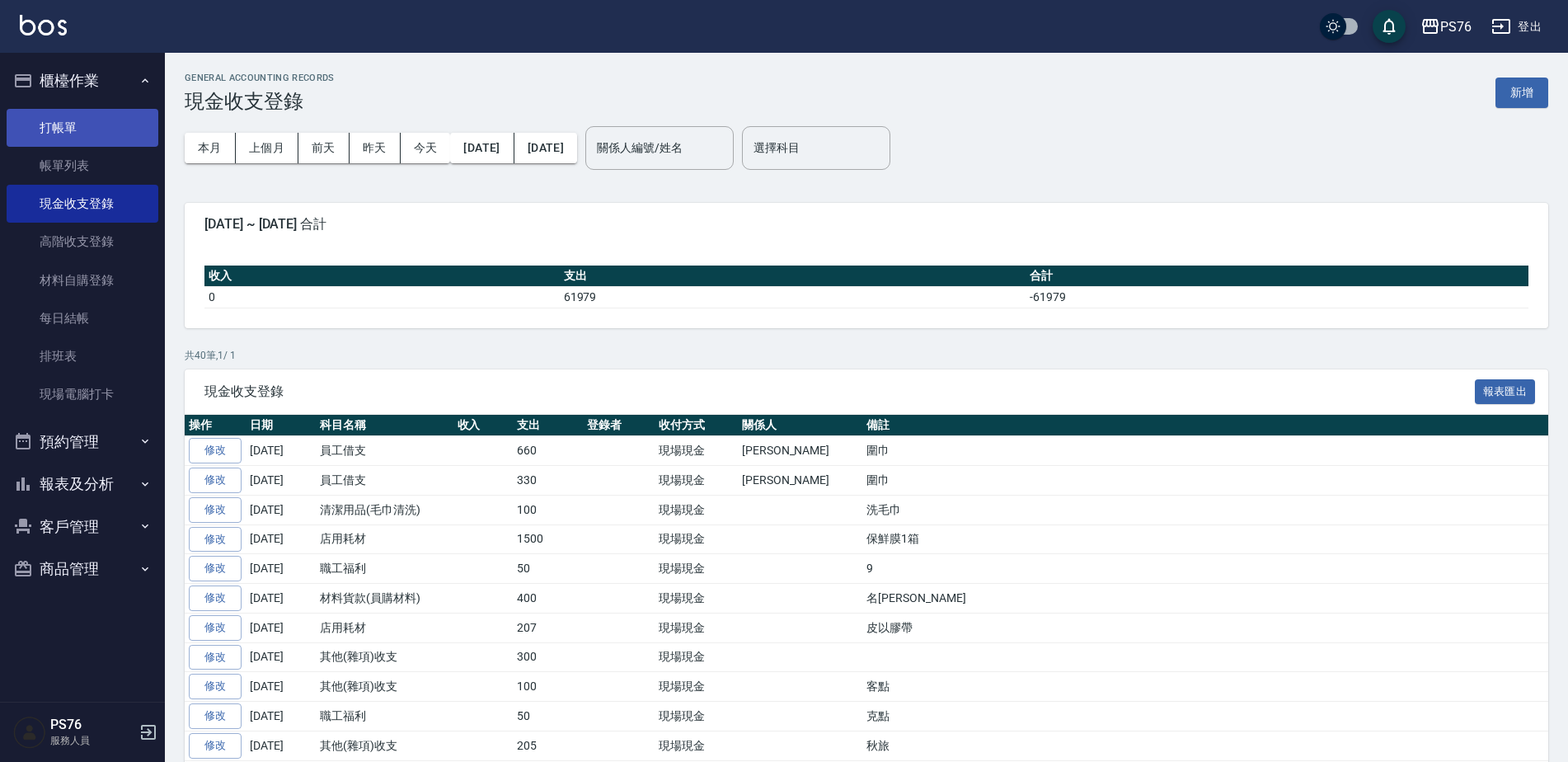
click at [53, 126] on link "打帳單" at bounding box center [83, 127] width 152 height 38
